Goal: Information Seeking & Learning: Learn about a topic

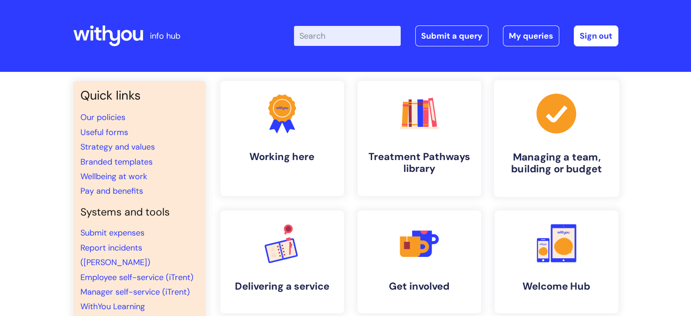
click at [551, 160] on h4 "Managing a team, building or budget" at bounding box center [556, 163] width 111 height 25
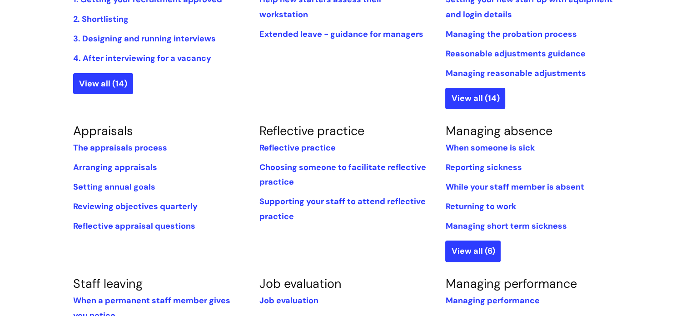
scroll to position [293, 0]
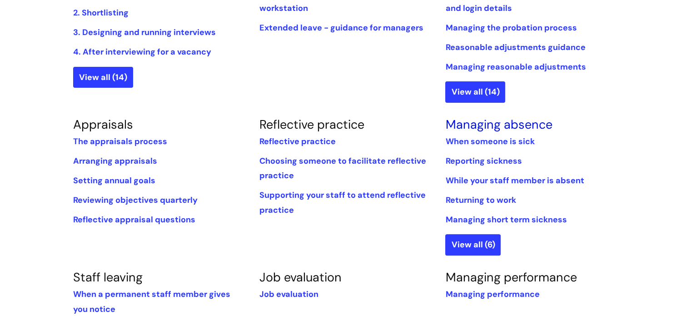
click at [485, 126] on link "Managing absence" at bounding box center [498, 124] width 107 height 16
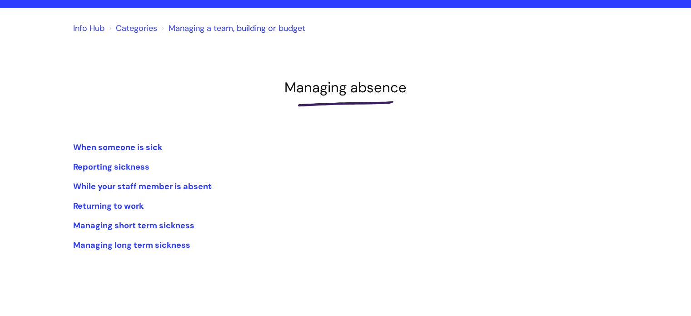
scroll to position [45, 0]
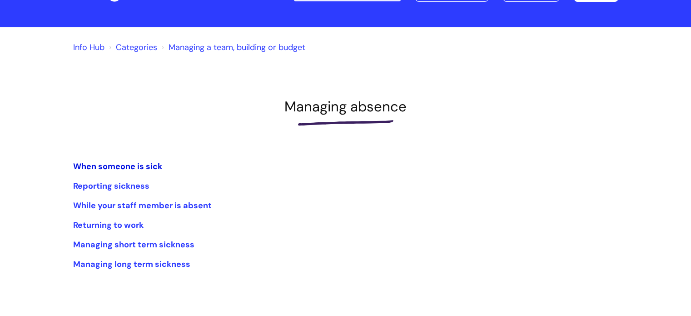
click at [104, 164] on link "When someone is sick" at bounding box center [117, 166] width 89 height 11
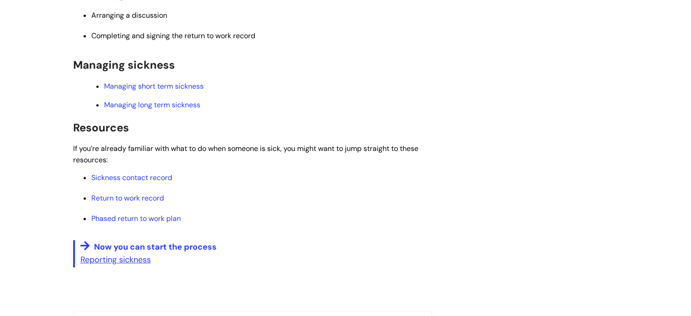
scroll to position [425, 0]
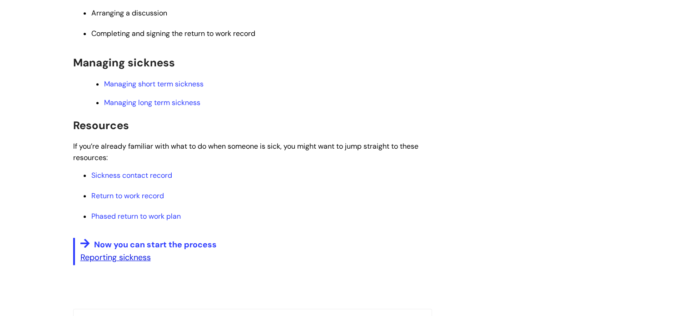
click at [127, 258] on u "Reporting sickness" at bounding box center [115, 257] width 70 height 11
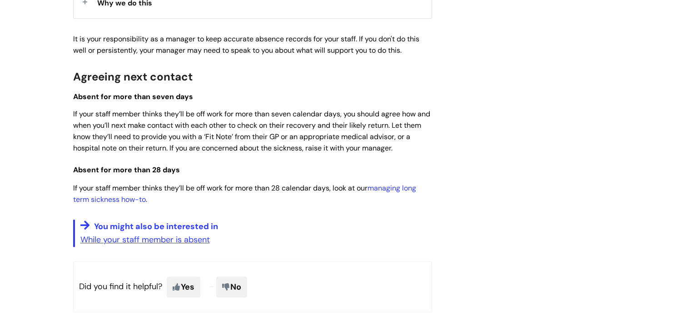
scroll to position [681, 0]
click at [157, 240] on link "While your staff member is absent" at bounding box center [145, 239] width 130 height 11
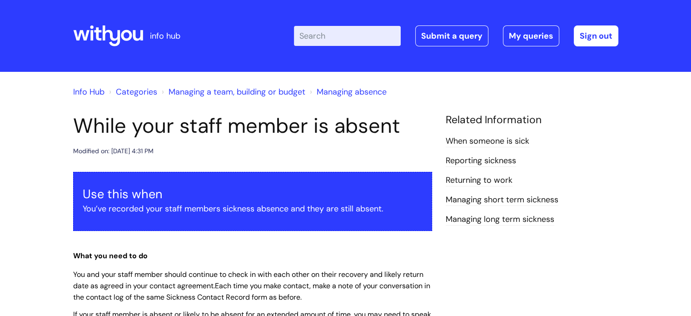
click at [321, 40] on input "Enter your search term here..." at bounding box center [347, 36] width 107 height 20
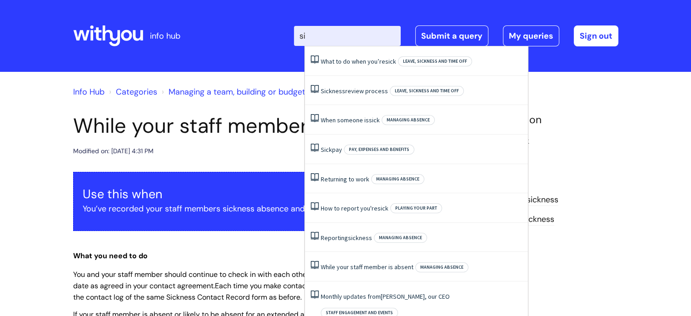
type input "s"
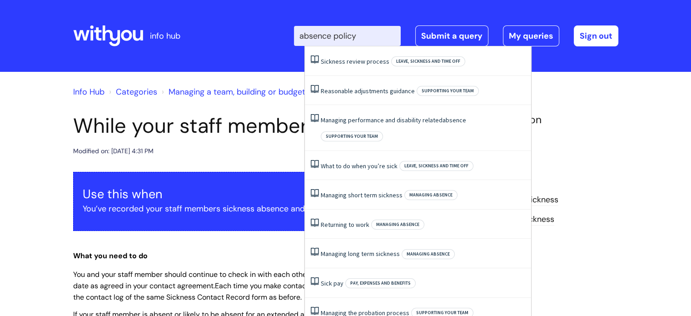
type input "absence policy"
click button "Search" at bounding box center [0, 0] width 0 height 0
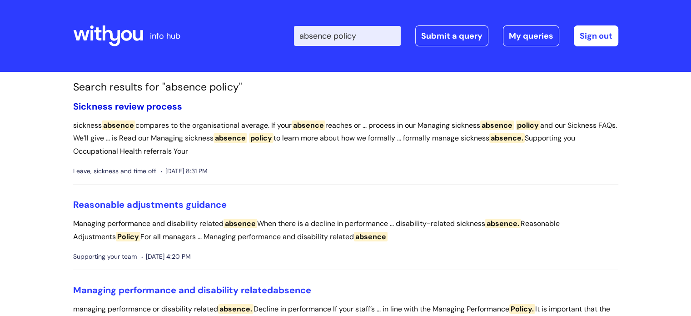
click at [142, 107] on link "Sickness review process" at bounding box center [127, 106] width 109 height 12
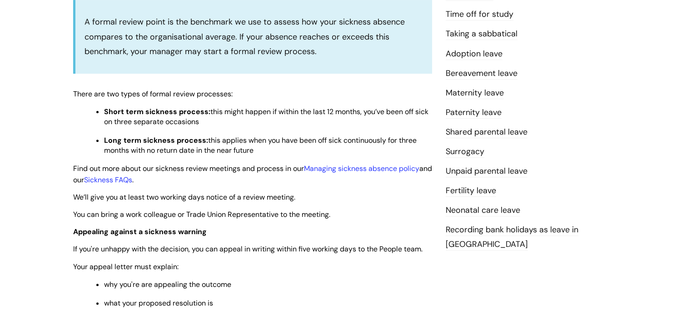
scroll to position [307, 0]
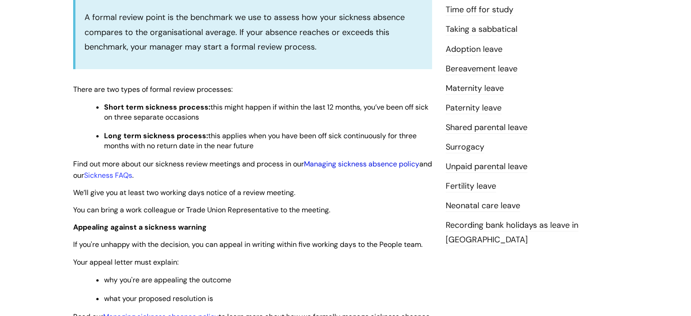
click at [336, 163] on link "Managing sickness absence policy" at bounding box center [361, 164] width 115 height 10
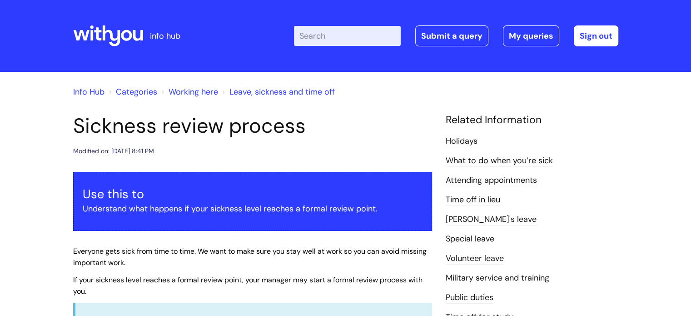
click at [316, 40] on input "Enter your search term here..." at bounding box center [347, 36] width 107 height 20
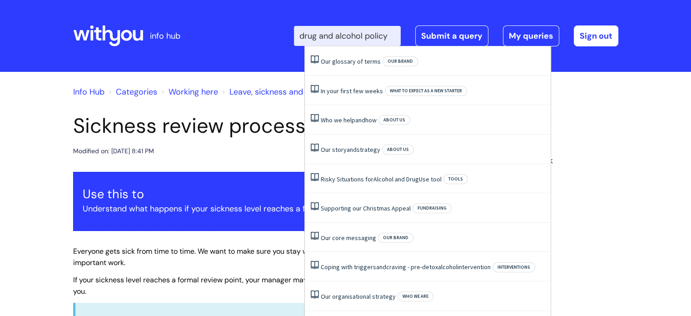
scroll to position [0, 2]
type input "drug and alcohol policy"
click button "Search" at bounding box center [0, 0] width 0 height 0
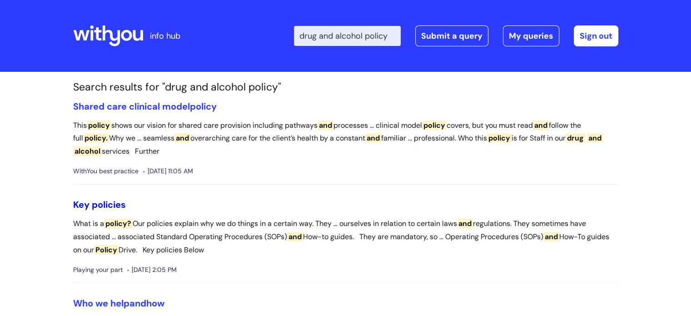
click at [105, 201] on link "Key policies" at bounding box center [99, 205] width 53 height 12
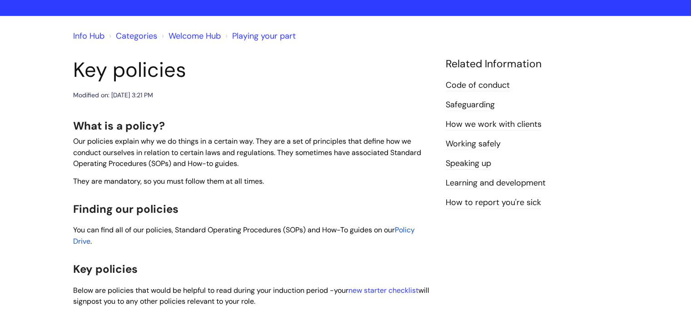
scroll to position [57, 0]
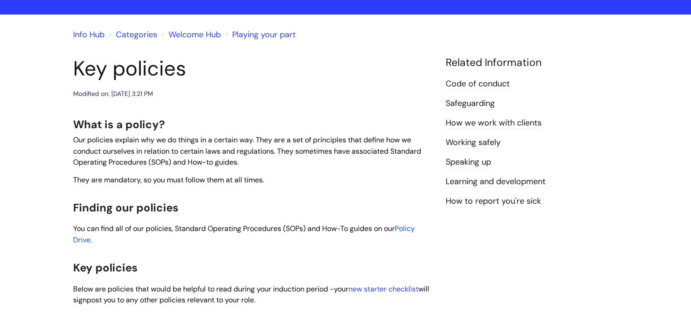
click at [406, 227] on span "Policy Drive" at bounding box center [244, 234] width 342 height 21
